Goal: Use online tool/utility: Use online tool/utility

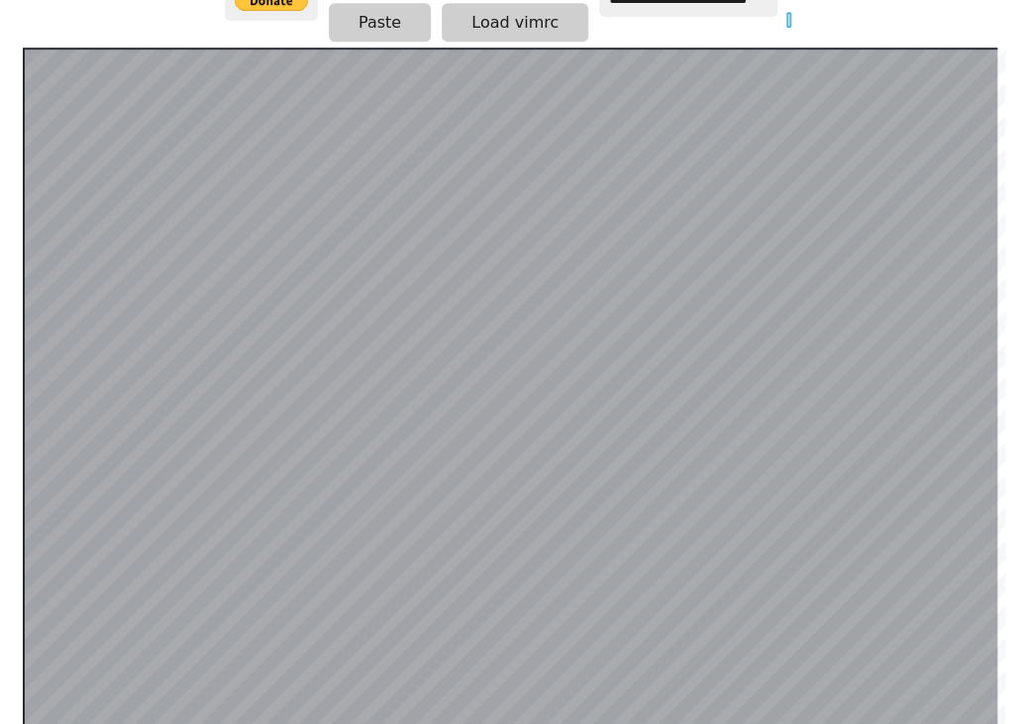
scroll to position [360, 0]
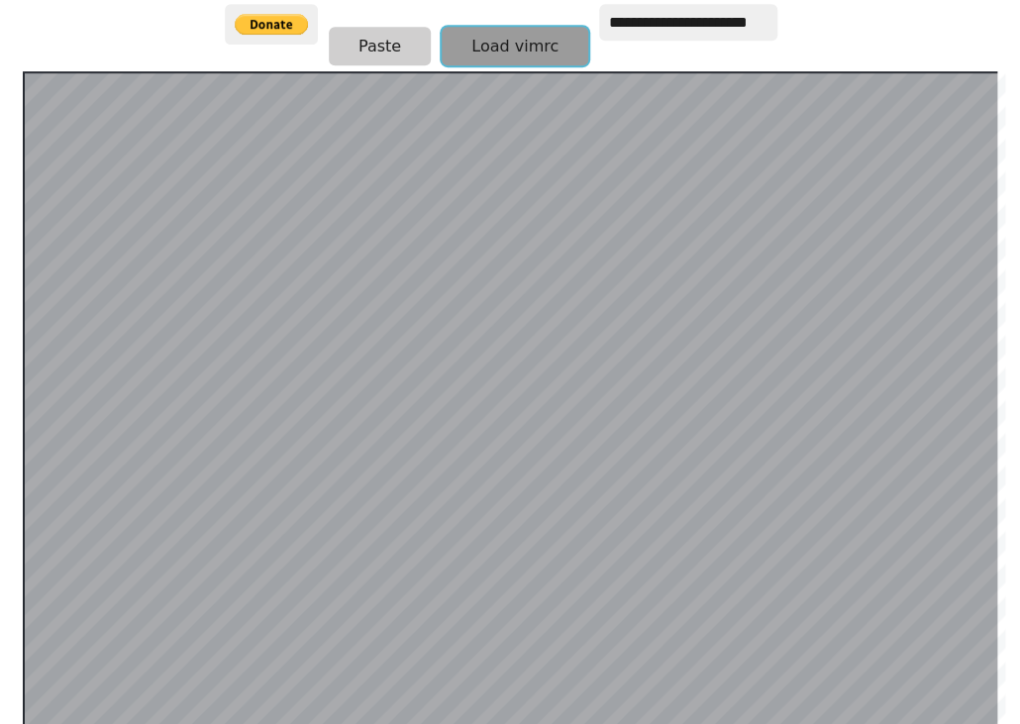
click at [491, 35] on button "Load vimrc" at bounding box center [514, 46] width 146 height 39
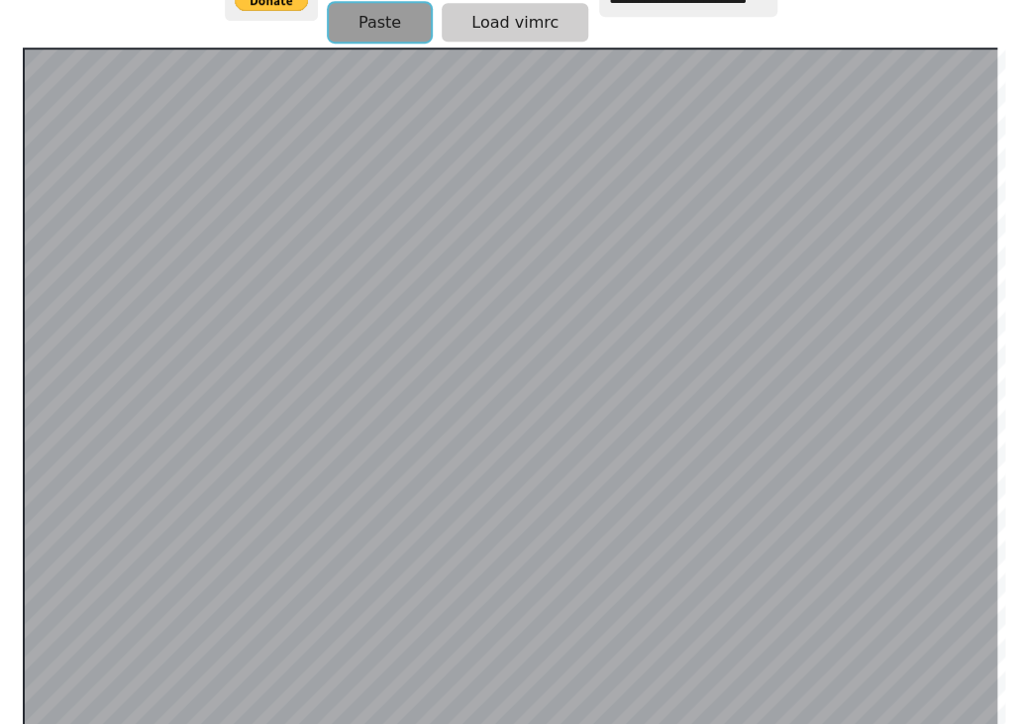
click at [388, 15] on button "Paste" at bounding box center [380, 22] width 102 height 39
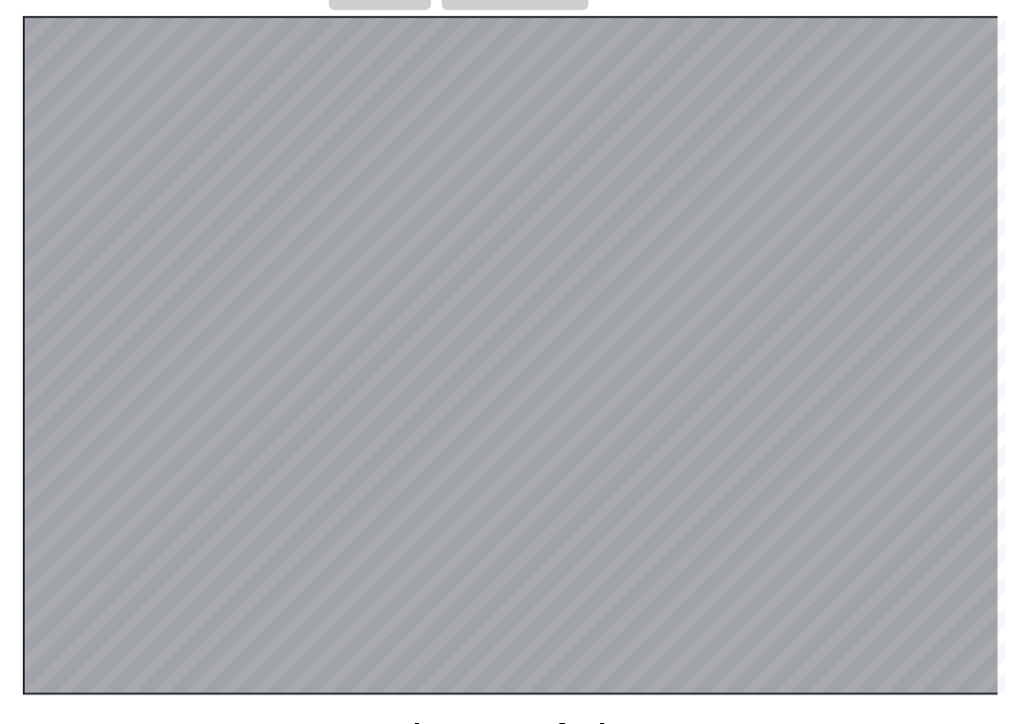
scroll to position [419, 0]
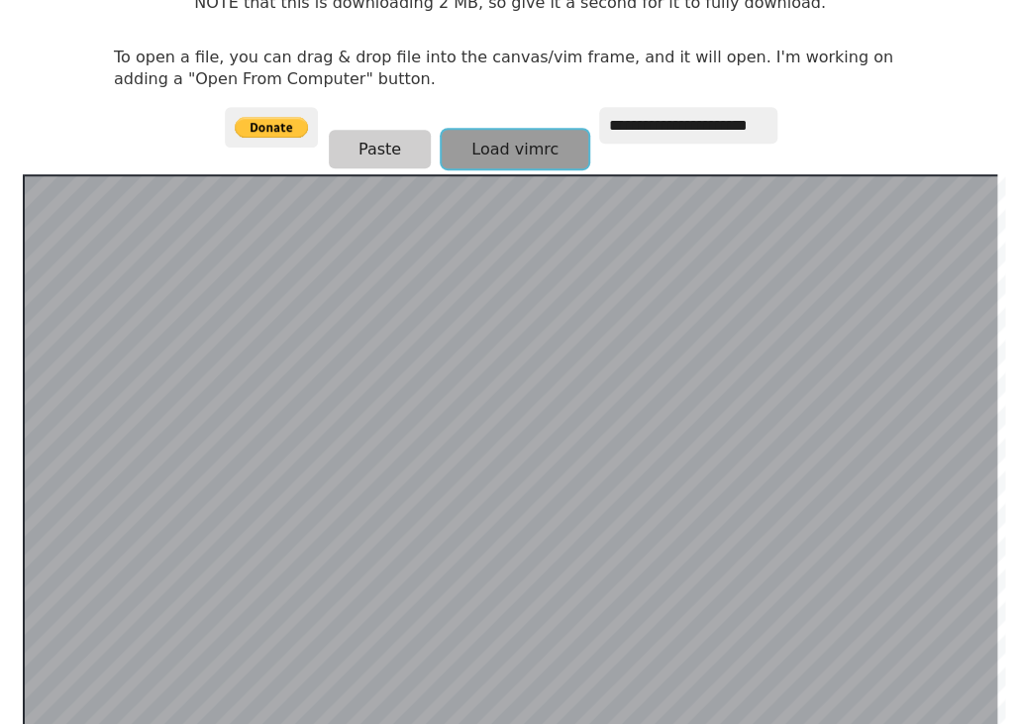
click at [459, 156] on button "Load vimrc" at bounding box center [514, 149] width 146 height 39
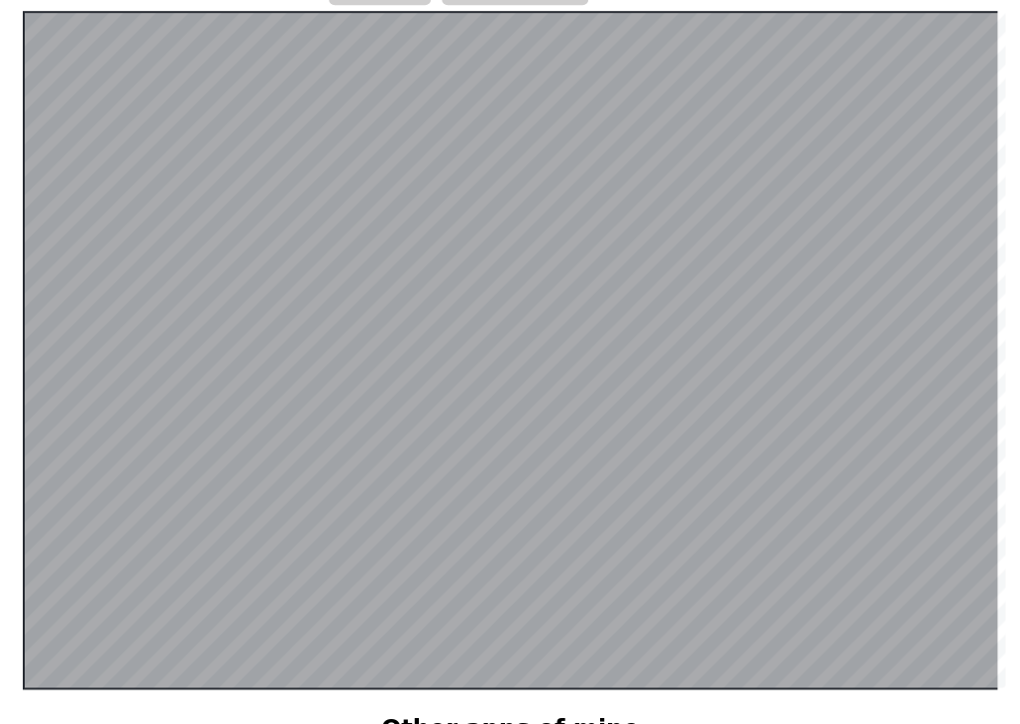
scroll to position [425, 0]
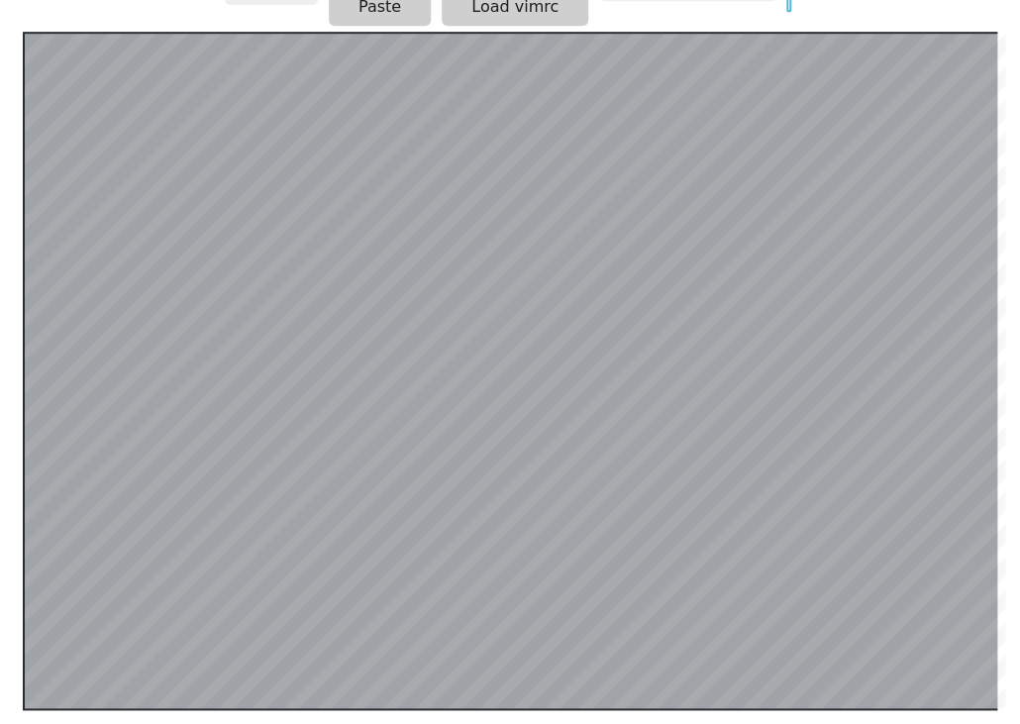
scroll to position [384, 0]
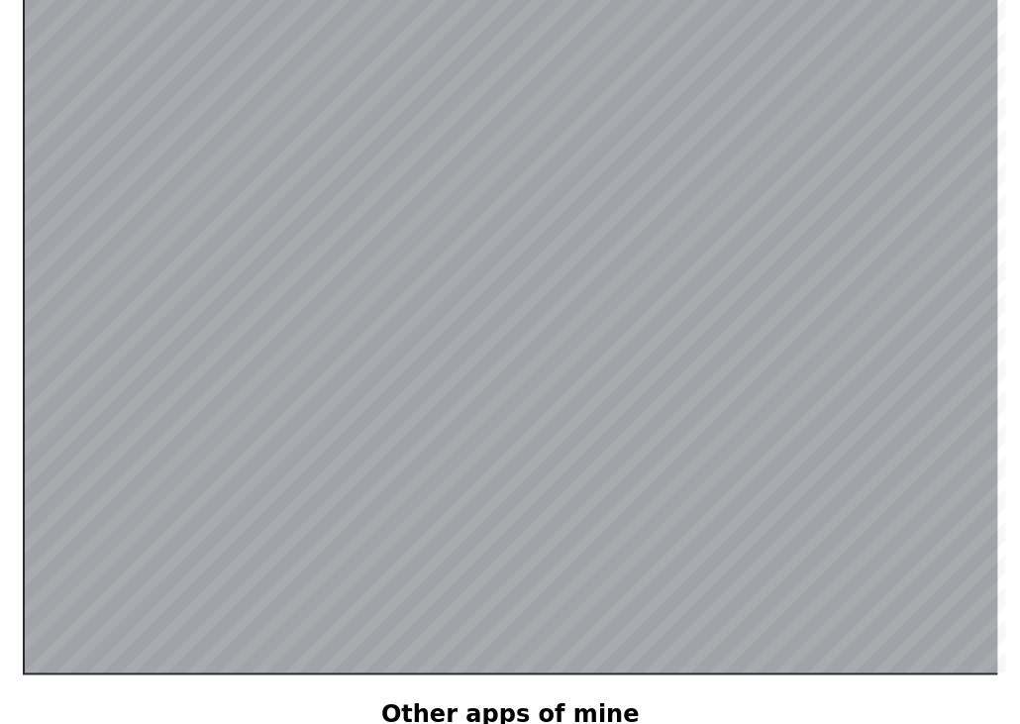
scroll to position [384, 0]
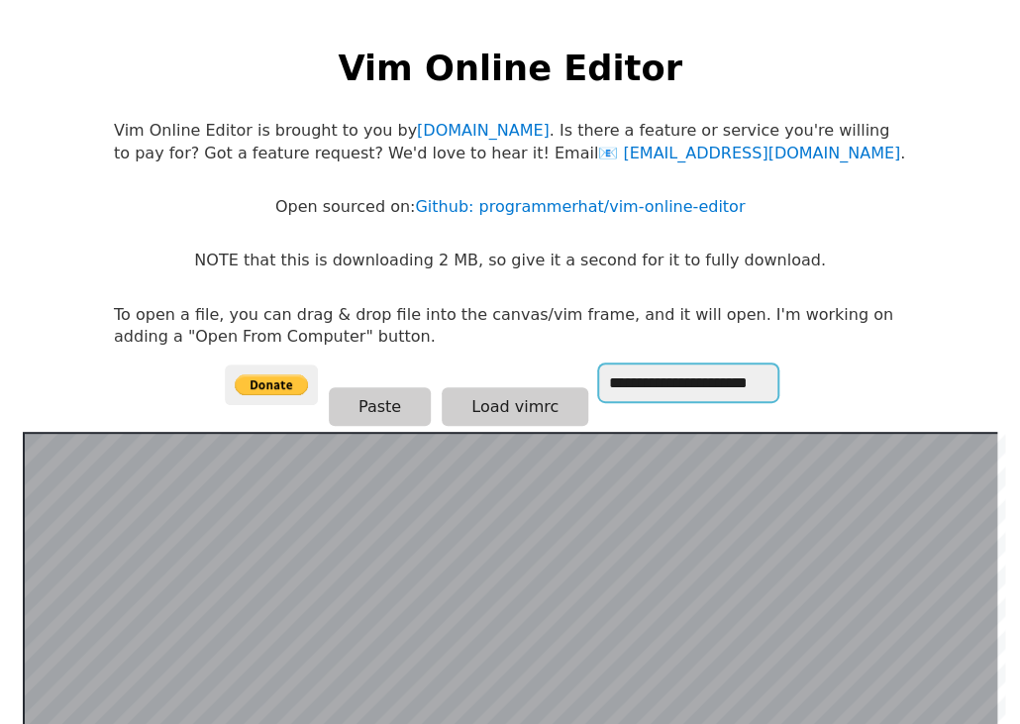
drag, startPoint x: 673, startPoint y: 323, endPoint x: 612, endPoint y: 387, distance: 88.9
click at [612, 387] on input "**********" at bounding box center [688, 382] width 178 height 37
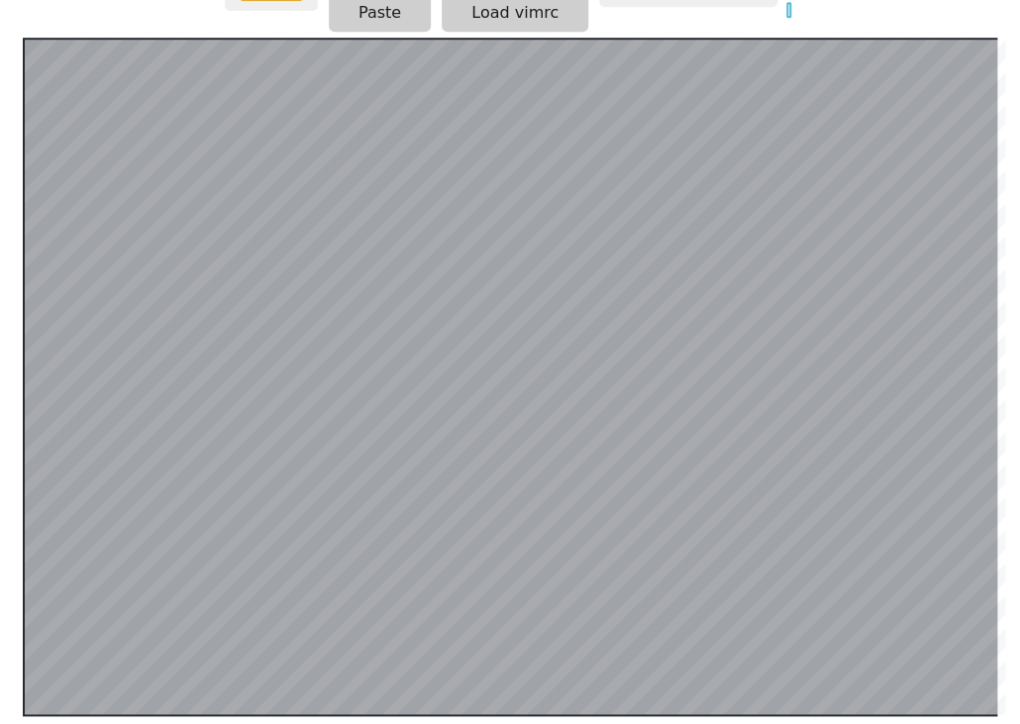
scroll to position [384, 0]
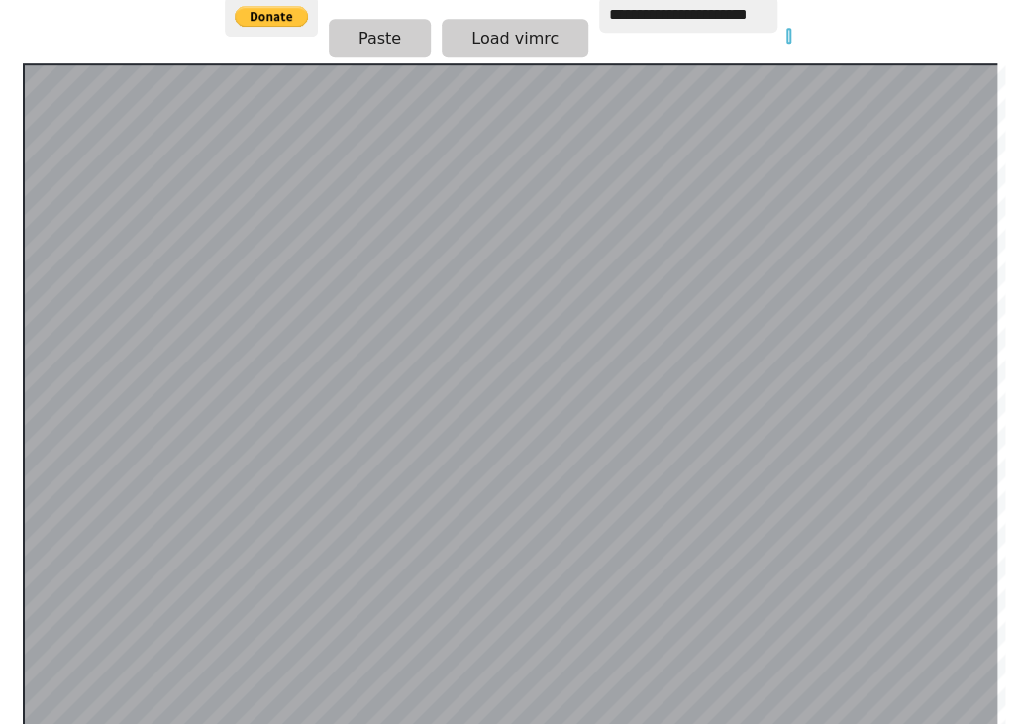
scroll to position [384, 0]
